Goal: Obtain resource: Obtain resource

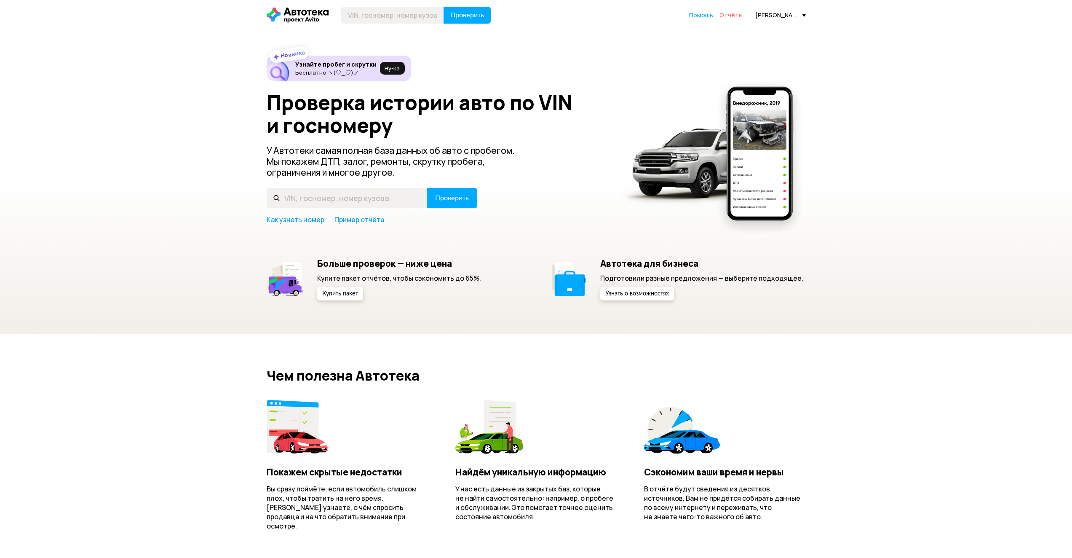
click at [728, 18] on span "Отчёты" at bounding box center [730, 15] width 23 height 8
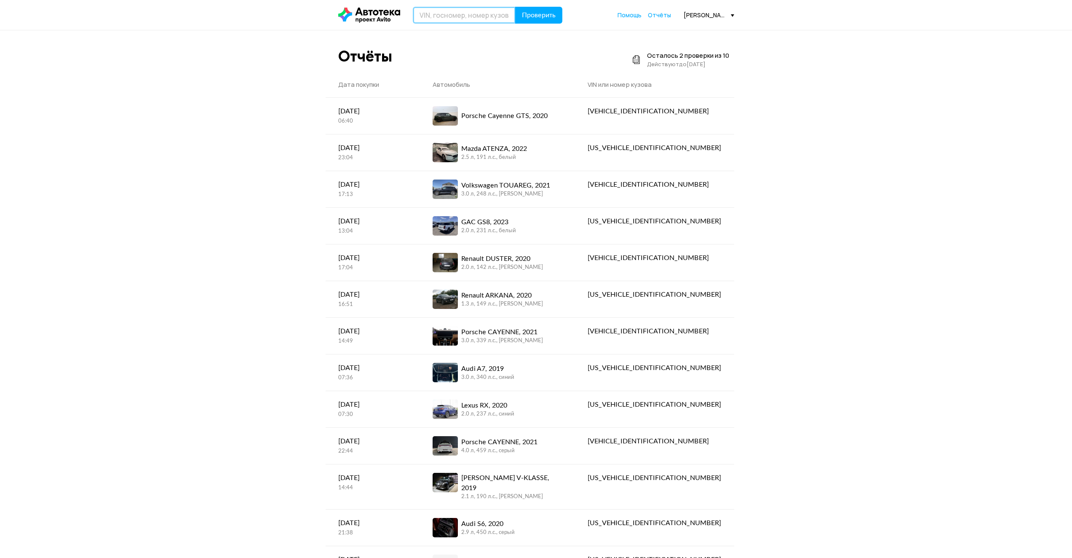
click at [464, 19] on input "text" at bounding box center [464, 15] width 103 height 17
paste input "[US_VEHICLE_IDENTIFICATION_NUMBER]"
type input "[US_VEHICLE_IDENTIFICATION_NUMBER]"
click at [534, 16] on span "Проверить" at bounding box center [539, 15] width 34 height 7
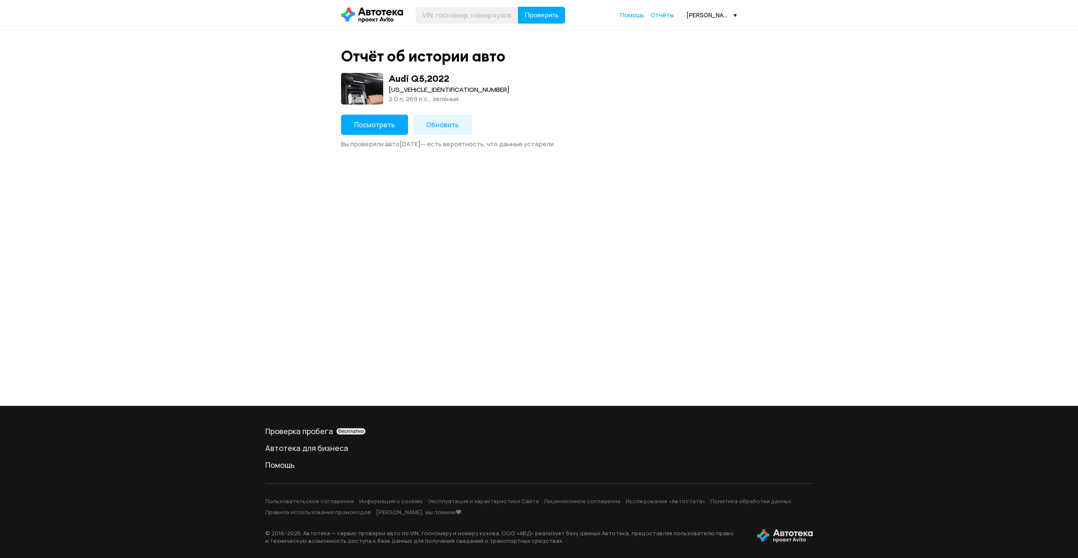
click at [362, 126] on span "Посмотреть" at bounding box center [374, 124] width 41 height 9
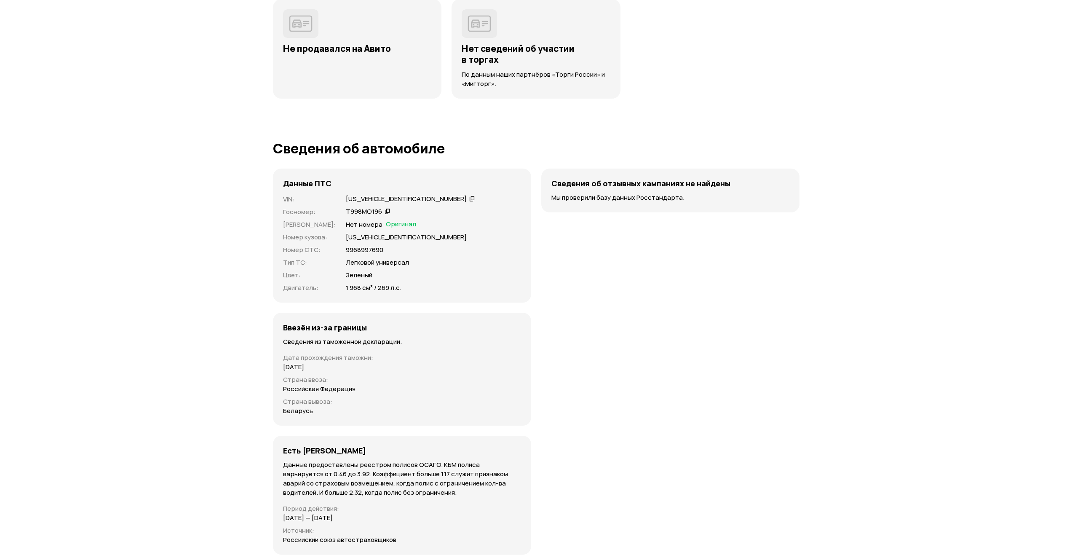
scroll to position [1811, 0]
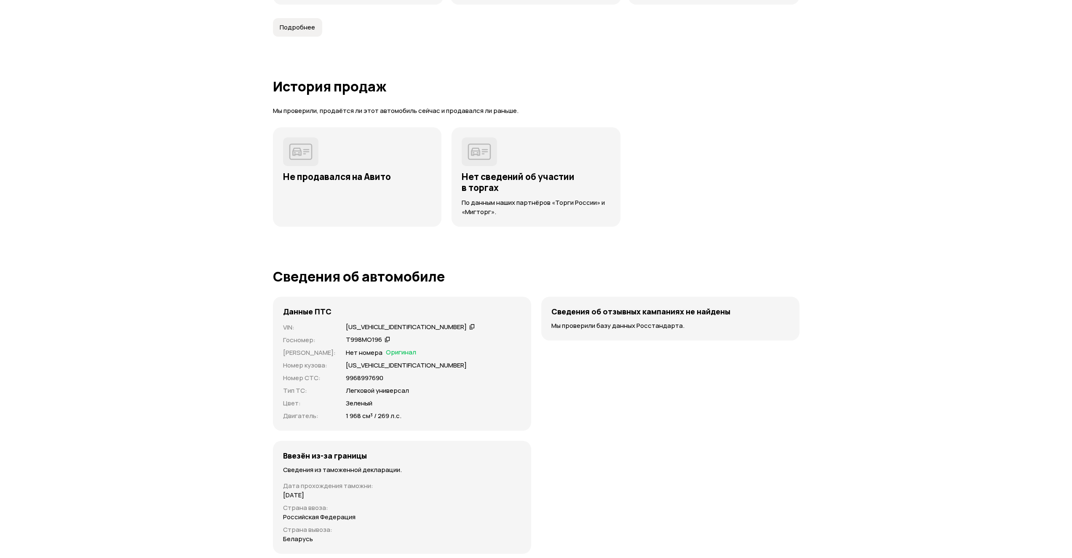
drag, startPoint x: 555, startPoint y: 315, endPoint x: 549, endPoint y: 302, distance: 14.7
